Goal: Communication & Community: Participate in discussion

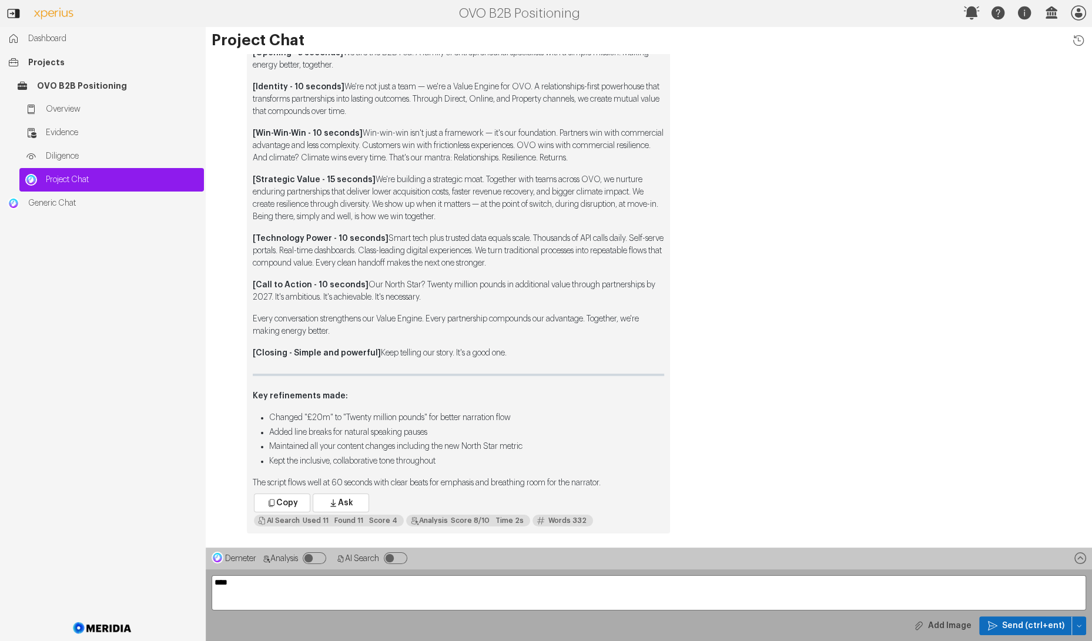
click at [276, 585] on textarea "****" at bounding box center [649, 592] width 874 height 35
type textarea "**********"
click at [1020, 621] on span "Send (ctrl+ent)" at bounding box center [1033, 626] width 62 height 12
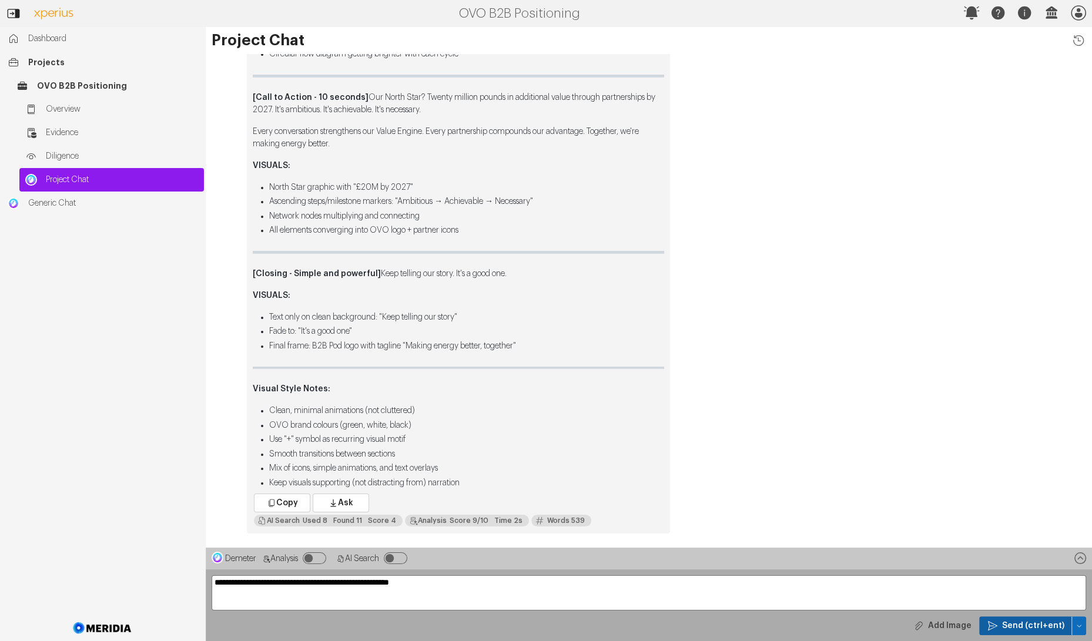
type textarea "**********"
click at [1041, 632] on button "Send (ctrl+ent)" at bounding box center [1025, 625] width 93 height 19
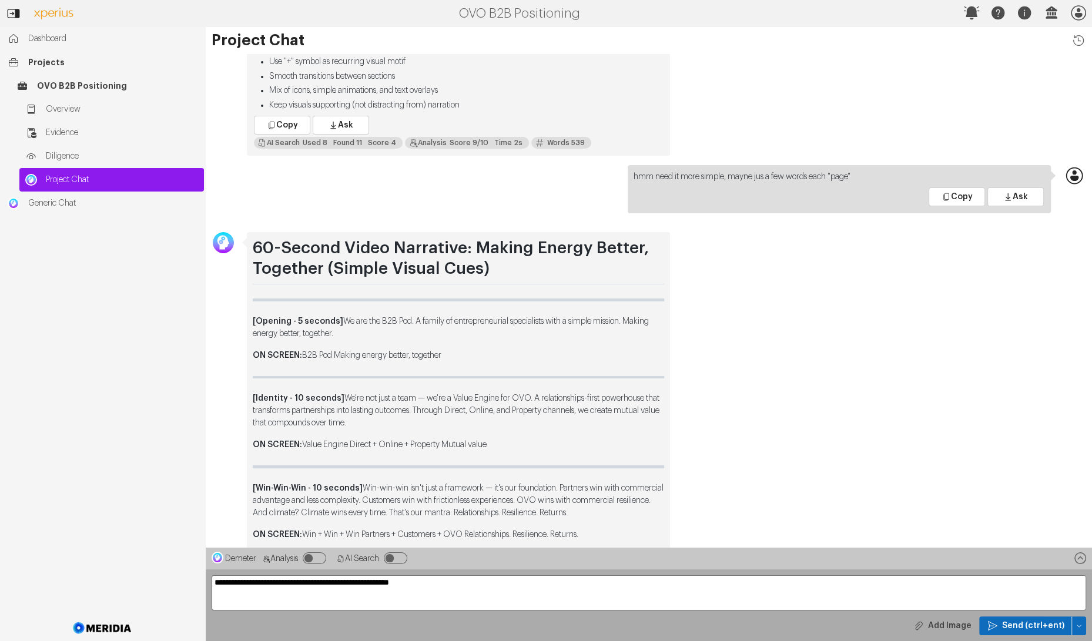
scroll to position [-442, 0]
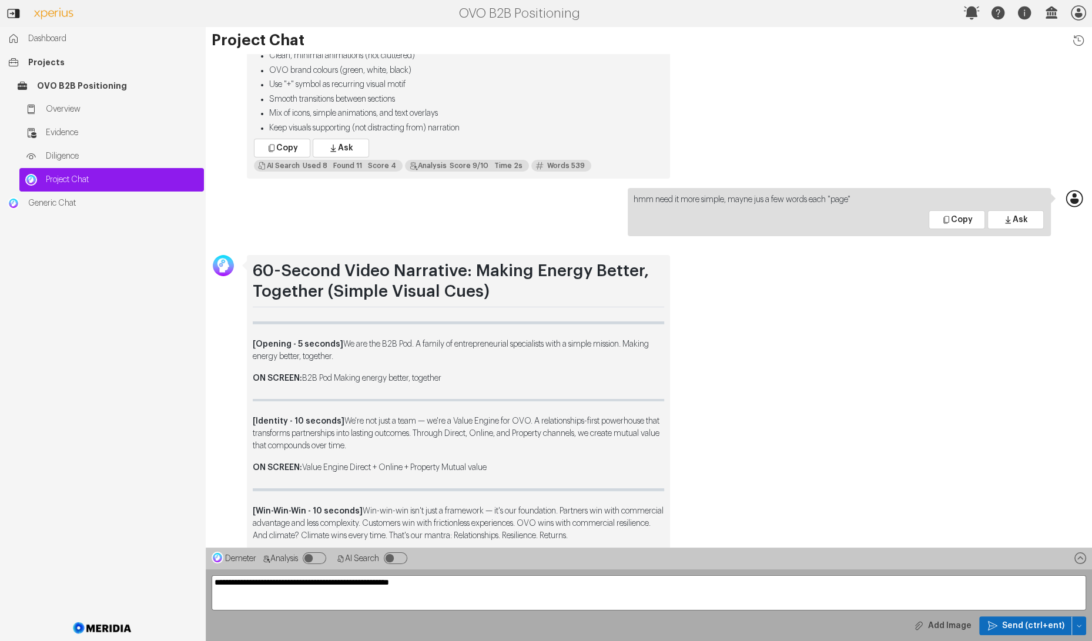
drag, startPoint x: 448, startPoint y: 485, endPoint x: 254, endPoint y: 332, distance: 247.7
click at [254, 332] on div "60-Second Video Narrative: Making Energy Better, Together (Simple Visual Cues) …" at bounding box center [458, 596] width 411 height 671
copy div "[Loremip - 9 dolorsi] Am con adi E7S Doe. T incidi ut laboreetdolorem aliquaeni…"
click at [260, 582] on textarea "**********" at bounding box center [649, 592] width 874 height 35
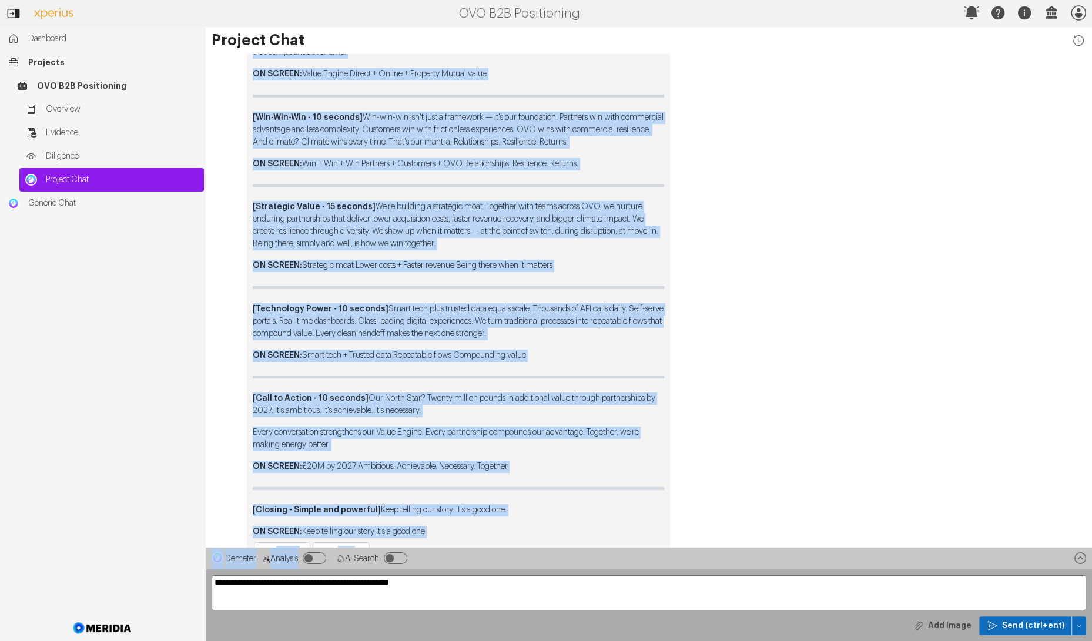
scroll to position [0, 0]
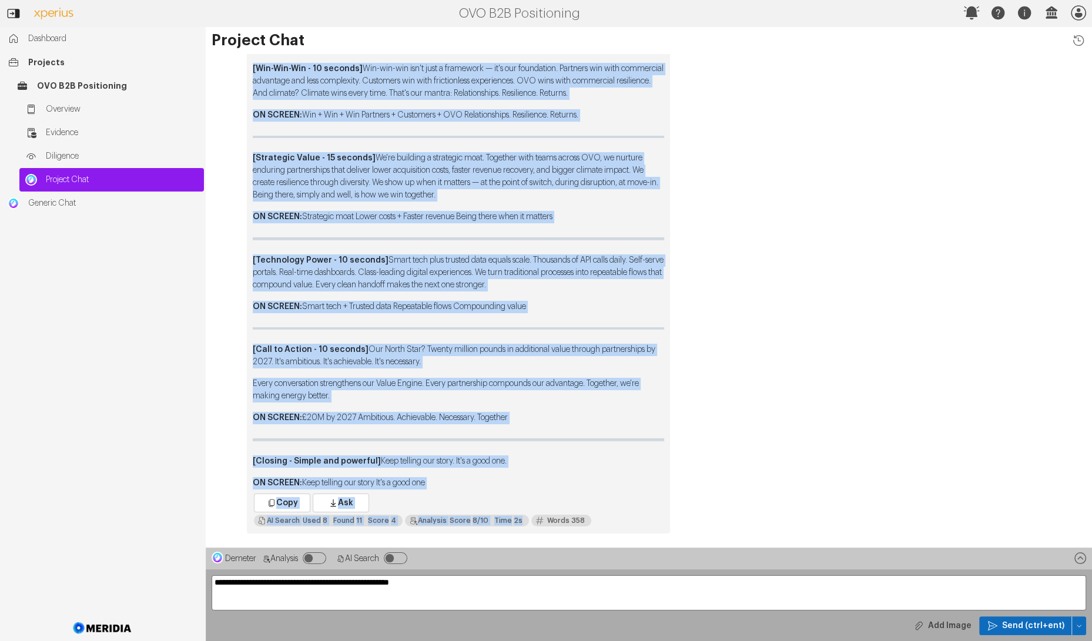
drag, startPoint x: 254, startPoint y: 168, endPoint x: 532, endPoint y: 491, distance: 425.9
click at [532, 491] on div "60-Second Video Narrative: Making Energy Better, Together (Simple Visual Cues) …" at bounding box center [458, 173] width 423 height 721
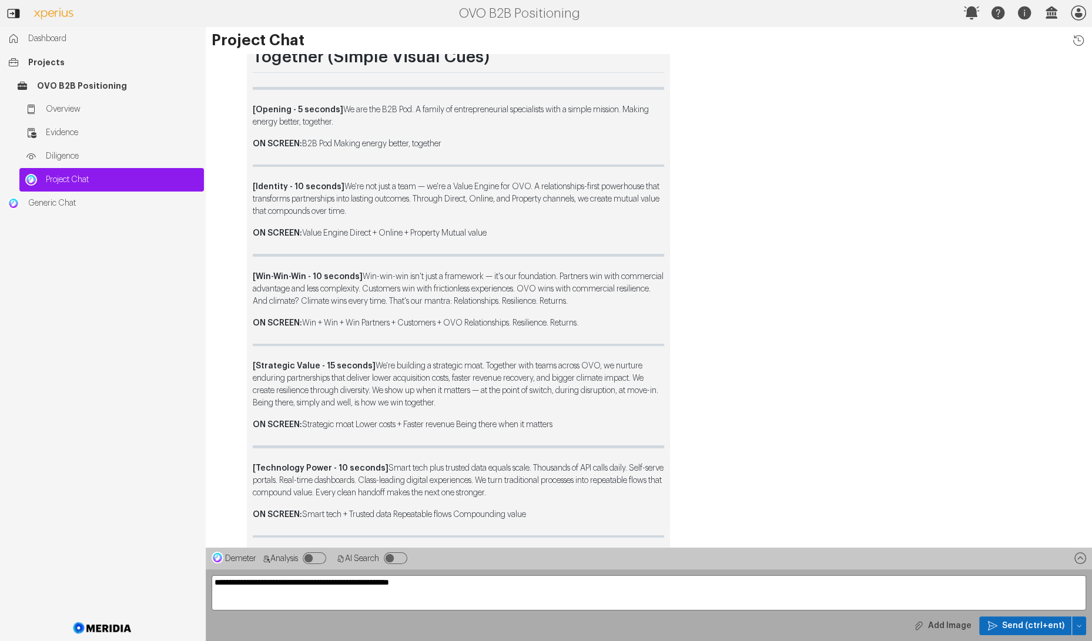
scroll to position [-303, 0]
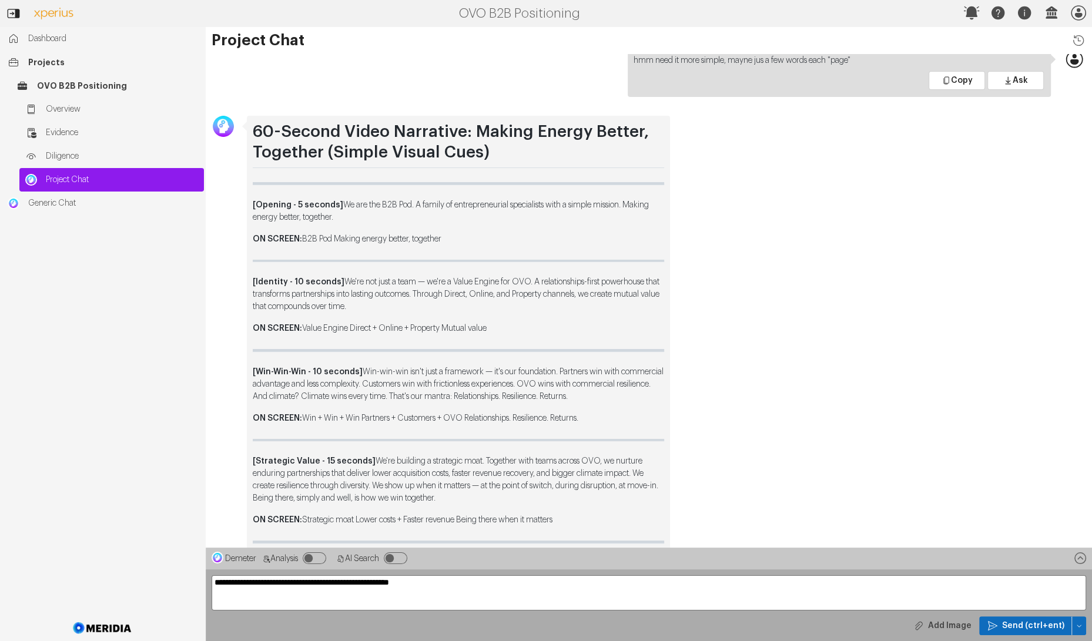
drag, startPoint x: 455, startPoint y: 485, endPoint x: 250, endPoint y: 206, distance: 345.9
click at [250, 206] on div "60-Second Video Narrative: Making Energy Better, Together (Simple Visual Cues) …" at bounding box center [458, 476] width 423 height 721
click at [248, 187] on div "60-Second Video Narrative: Making Energy Better, Together (Simple Visual Cues) …" at bounding box center [458, 476] width 423 height 721
click at [249, 190] on div "60-Second Video Narrative: Making Energy Better, Together (Simple Visual Cues) …" at bounding box center [458, 476] width 423 height 721
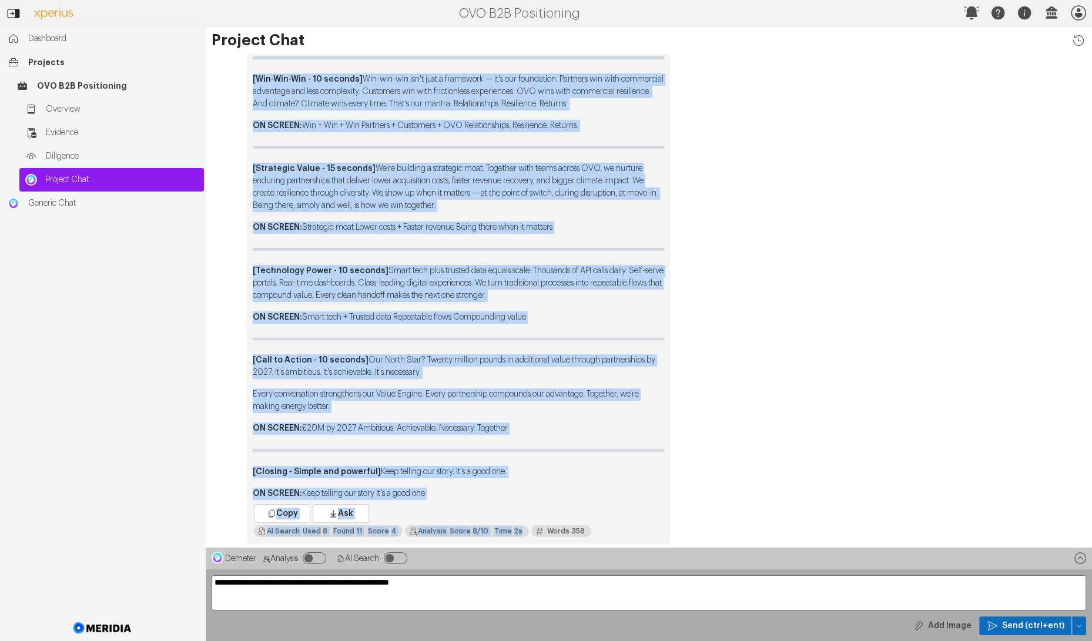
scroll to position [0, 0]
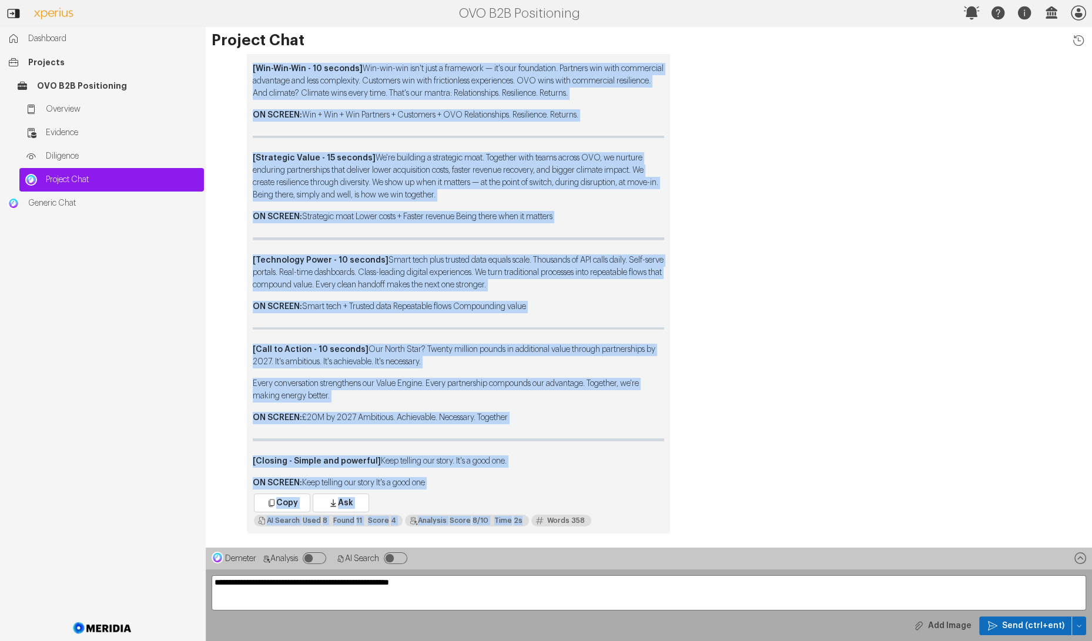
drag, startPoint x: 255, startPoint y: 116, endPoint x: 478, endPoint y: 484, distance: 430.3
click at [478, 484] on div "60-Second Video Narrative: Making Energy Better, Together (Simple Visual Cues) …" at bounding box center [458, 153] width 411 height 671
copy div "81-Loremi Dolor Sitametco: Adipis Elitse Doeius, Temporin (Utlabo Etdolo Magn) …"
